Goal: Task Accomplishment & Management: Manage account settings

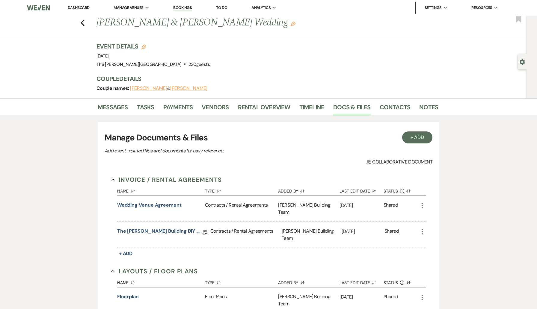
click at [79, 8] on link "Dashboard" at bounding box center [79, 7] width 22 height 5
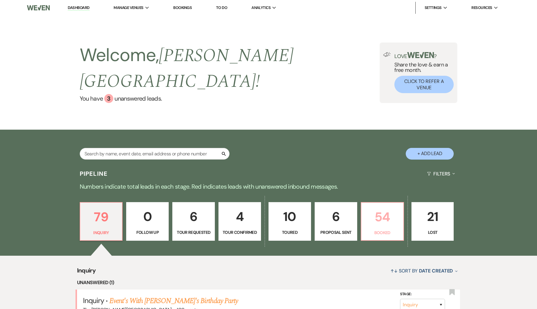
scroll to position [105, 0]
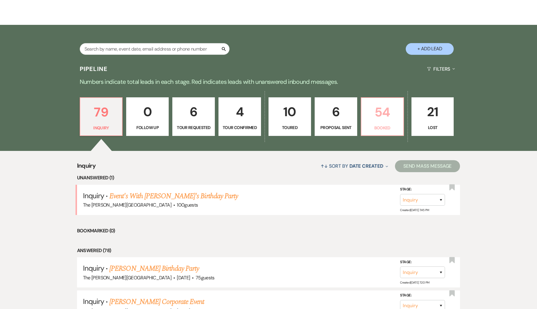
click at [393, 105] on p "54" at bounding box center [382, 112] width 35 height 20
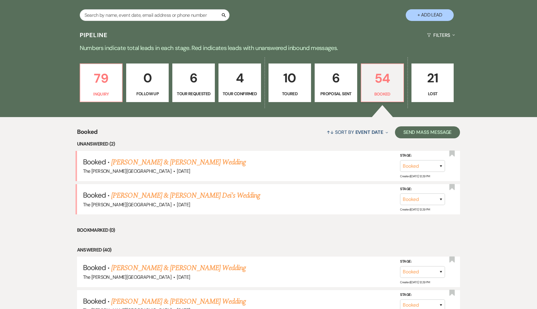
scroll to position [139, 0]
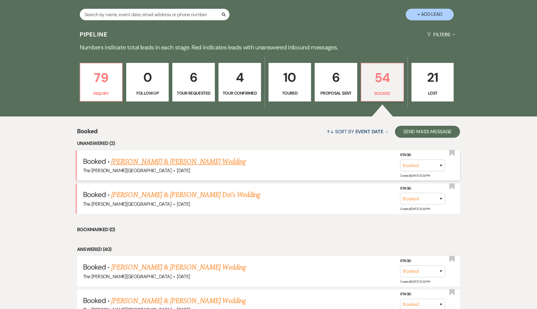
click at [186, 156] on link "[PERSON_NAME] & [PERSON_NAME] Wedding" at bounding box center [178, 161] width 134 height 11
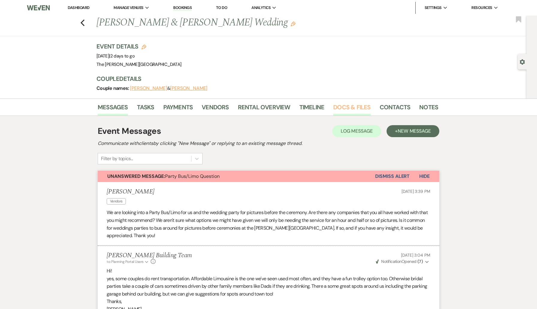
click at [346, 106] on link "Docs & Files" at bounding box center [351, 109] width 37 height 13
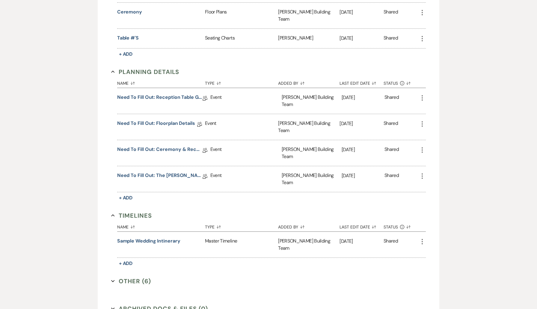
scroll to position [364, 0]
click at [129, 276] on button "Other (6) Expand" at bounding box center [131, 280] width 40 height 9
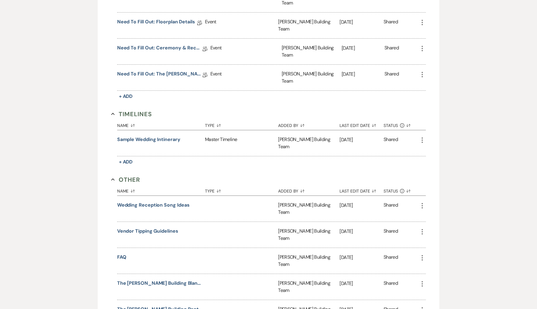
scroll to position [470, 0]
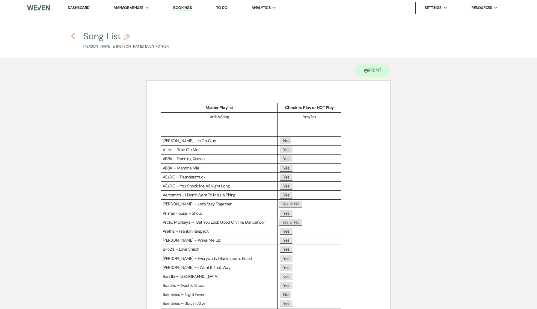
click at [74, 38] on use "button" at bounding box center [73, 36] width 4 height 7
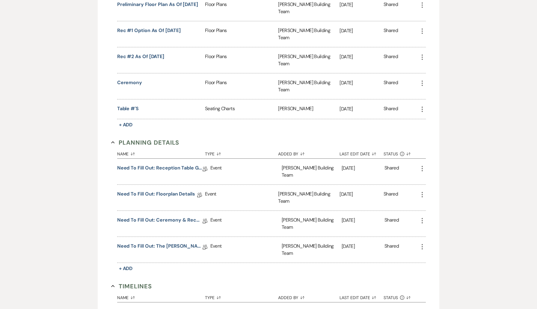
scroll to position [298, 0]
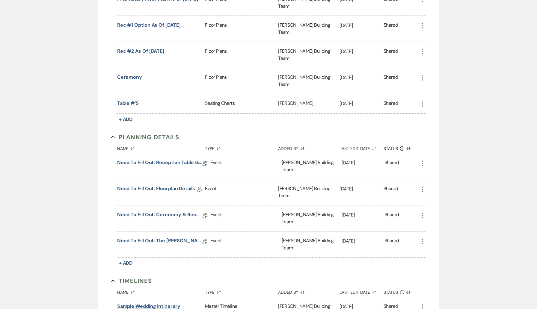
click at [164, 303] on button "Sample Wedding Intinerary" at bounding box center [148, 306] width 63 height 7
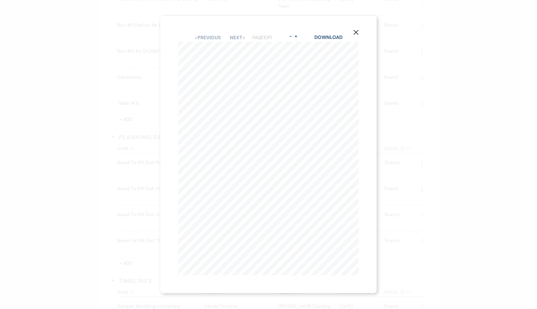
click at [355, 34] on icon "X" at bounding box center [355, 32] width 5 height 5
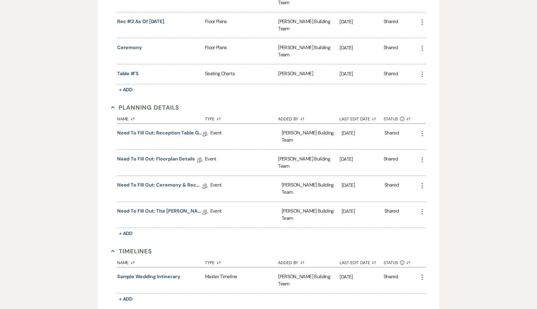
scroll to position [369, 0]
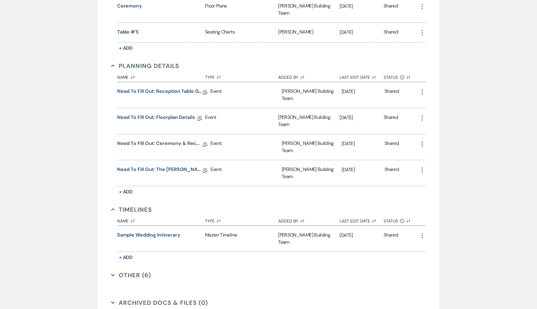
click at [143, 271] on button "Other (6) Expand" at bounding box center [131, 275] width 40 height 9
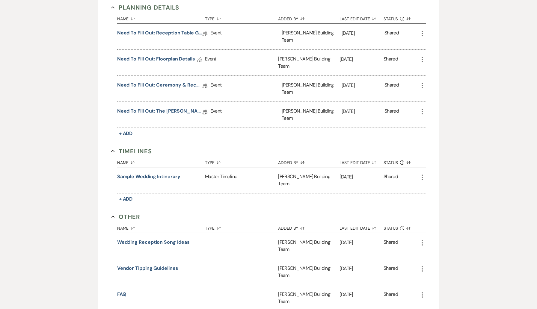
scroll to position [446, 0]
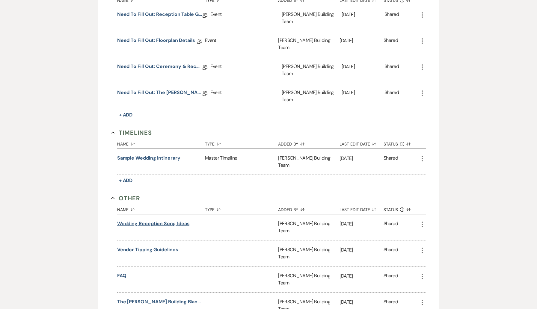
click at [181, 220] on button "Wedding Reception Song Ideas" at bounding box center [153, 223] width 73 height 7
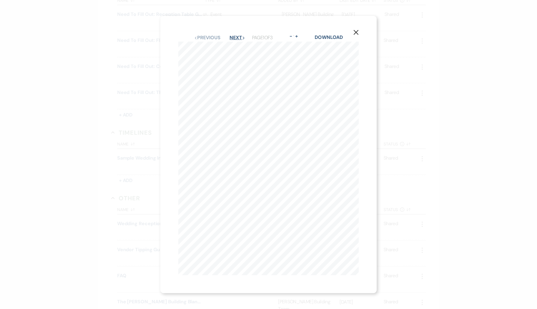
click at [243, 40] on button "Next Next" at bounding box center [238, 37] width 16 height 5
click at [241, 39] on button "Next Next" at bounding box center [238, 37] width 16 height 5
click at [215, 39] on button "Previous Previous" at bounding box center [207, 37] width 26 height 5
click at [355, 33] on use "button" at bounding box center [356, 32] width 5 height 5
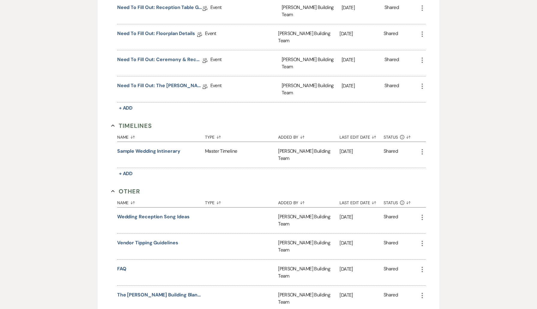
scroll to position [453, 0]
click at [163, 148] on button "Sample Wedding Intinerary" at bounding box center [148, 151] width 63 height 7
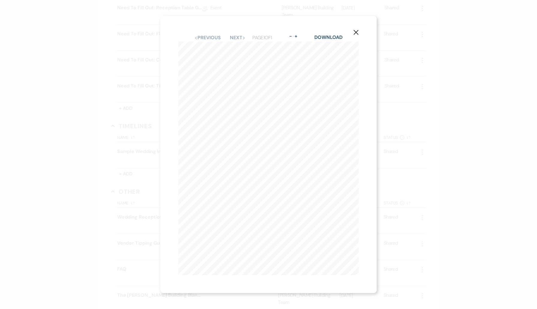
click at [352, 31] on button "X" at bounding box center [356, 32] width 9 height 10
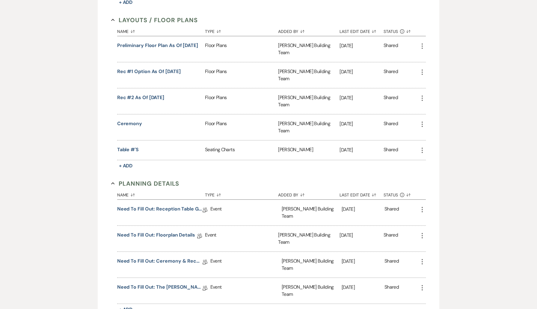
scroll to position [251, 0]
click at [132, 120] on button "Ceremony" at bounding box center [129, 123] width 25 height 7
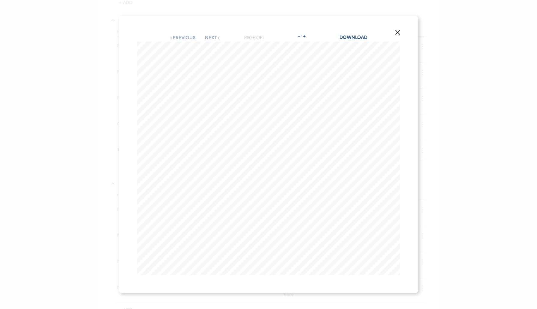
click at [396, 33] on icon "X" at bounding box center [397, 32] width 5 height 5
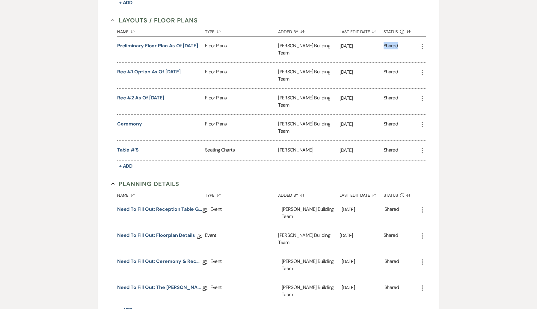
click at [396, 42] on div "Shared" at bounding box center [391, 49] width 14 height 14
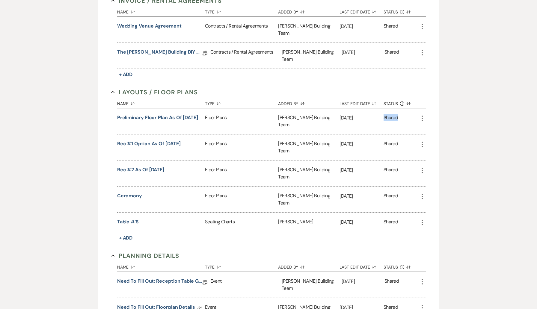
scroll to position [169, 0]
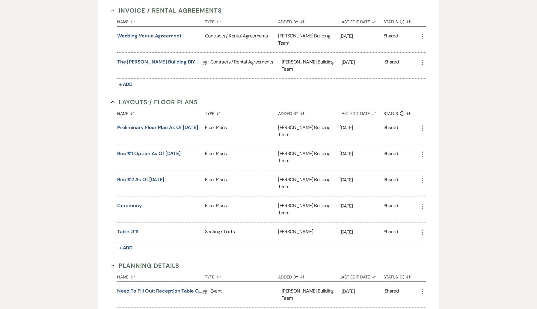
click at [263, 98] on section "Layouts / Floor Plans Collapse Name Sort Default Type Sort Default Added By Sor…" at bounding box center [268, 175] width 315 height 155
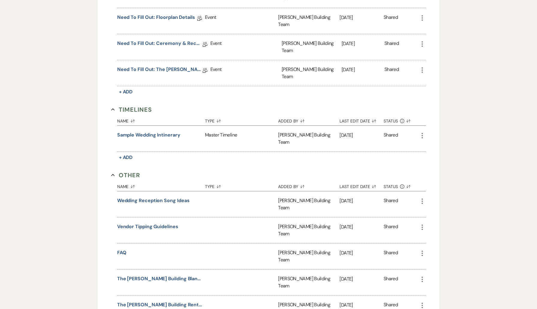
scroll to position [483, 0]
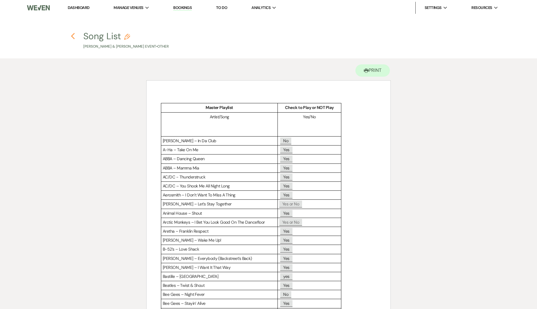
click at [71, 35] on icon "Previous" at bounding box center [73, 36] width 4 height 7
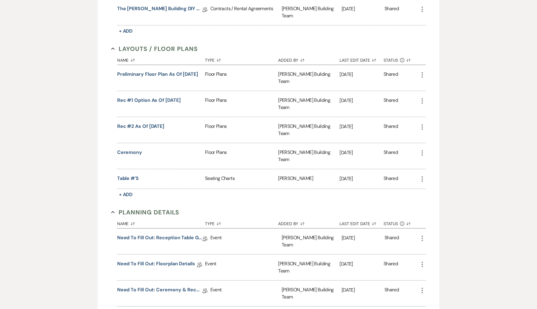
scroll to position [221, 0]
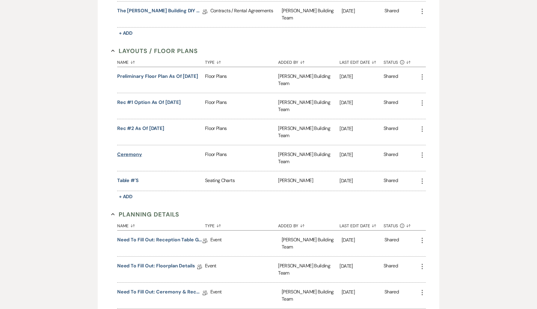
click at [134, 151] on button "Ceremony" at bounding box center [129, 154] width 25 height 7
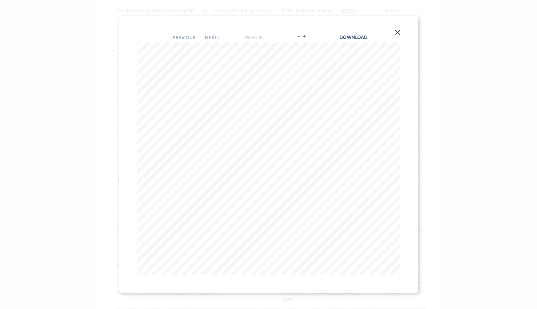
click at [399, 34] on use "button" at bounding box center [397, 32] width 5 height 5
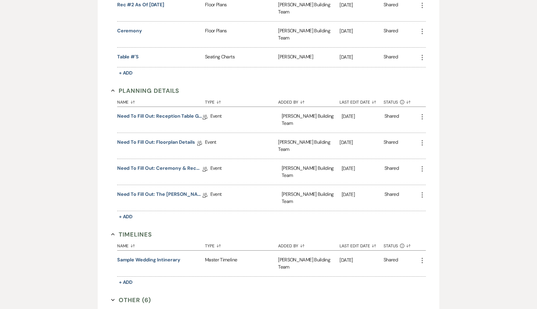
scroll to position [346, 0]
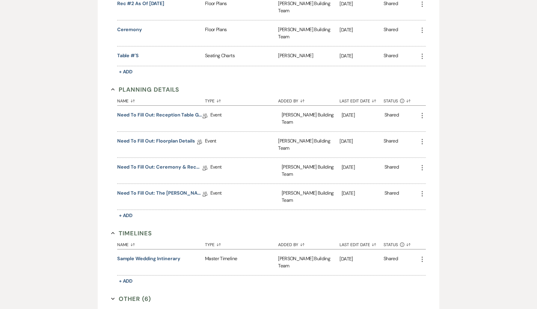
click at [125, 295] on button "Other (6) Expand" at bounding box center [131, 299] width 40 height 9
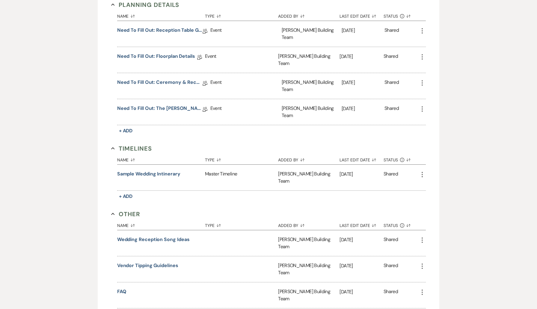
scroll to position [440, 0]
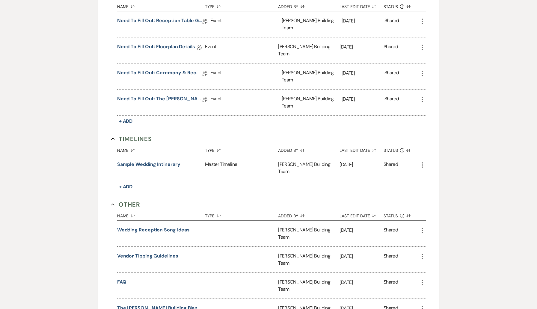
click at [179, 227] on button "Wedding Reception Song Ideas" at bounding box center [153, 230] width 73 height 7
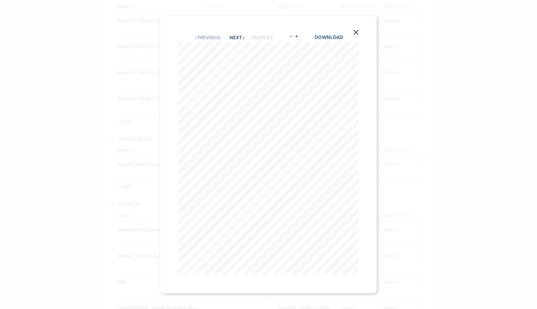
click at [359, 33] on button "X" at bounding box center [356, 32] width 9 height 10
